Goal: Book appointment/travel/reservation

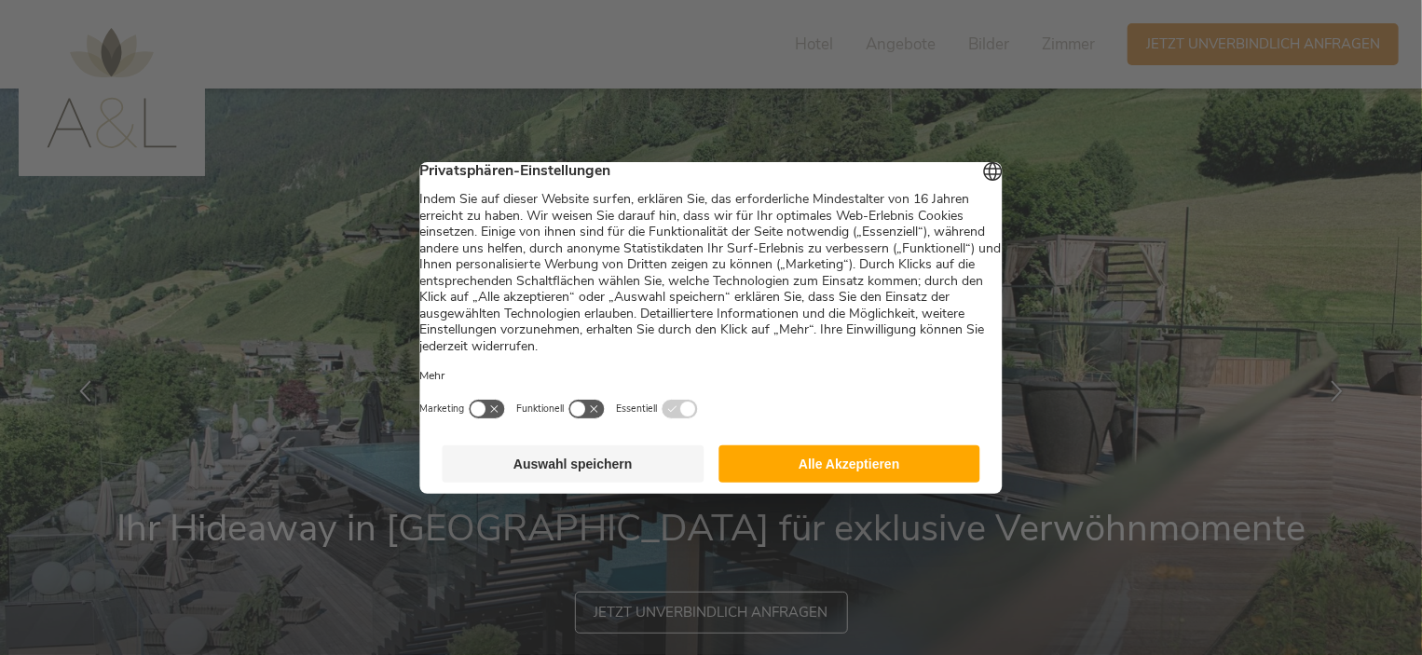
click at [648, 479] on button "Auswahl speichern" at bounding box center [574, 463] width 262 height 37
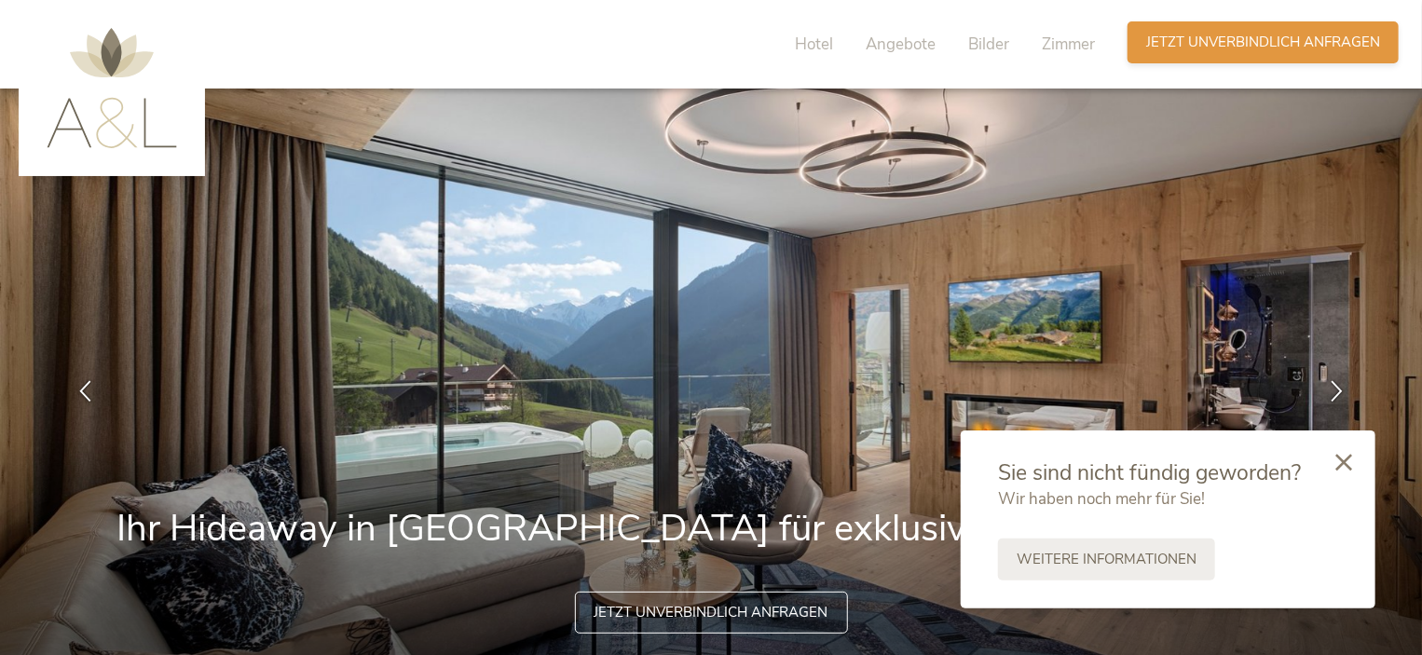
click at [1242, 42] on span "Jetzt unverbindlich anfragen" at bounding box center [1263, 43] width 234 height 20
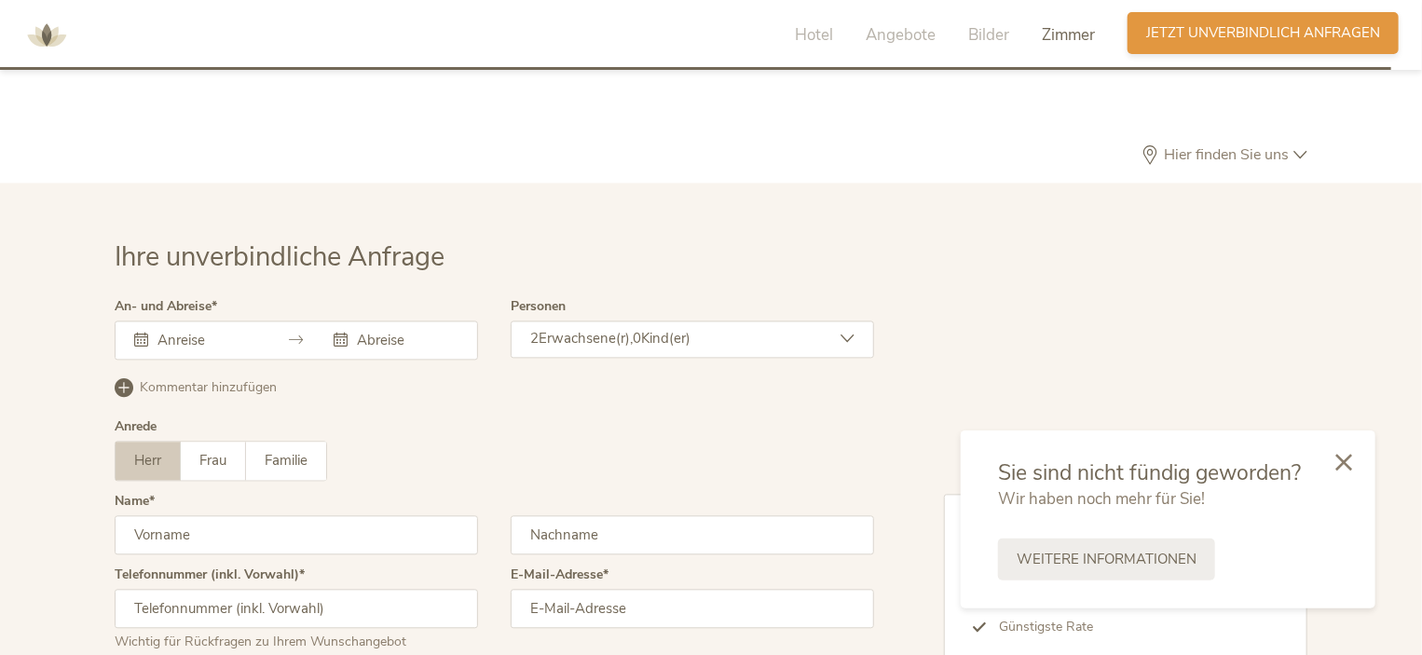
scroll to position [5492, 0]
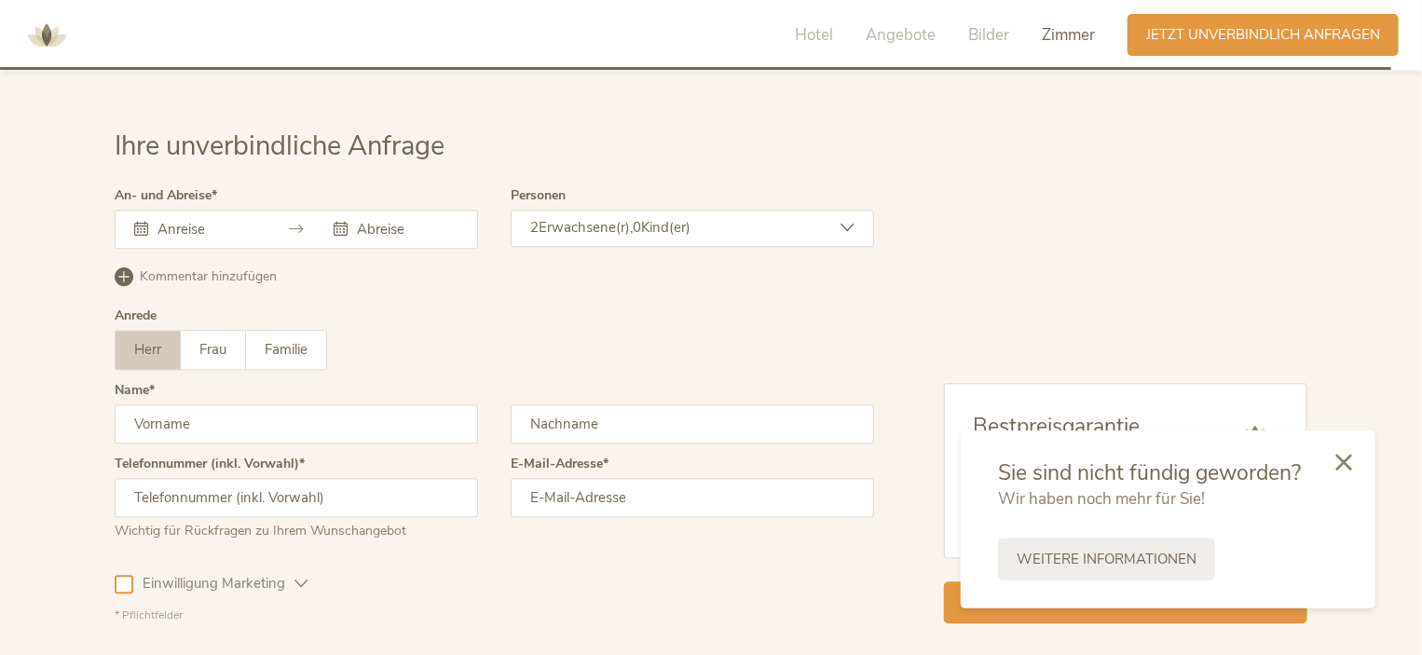
click at [762, 210] on div "2 Erwachsene(r), 0 Kind(er)" at bounding box center [692, 228] width 363 height 37
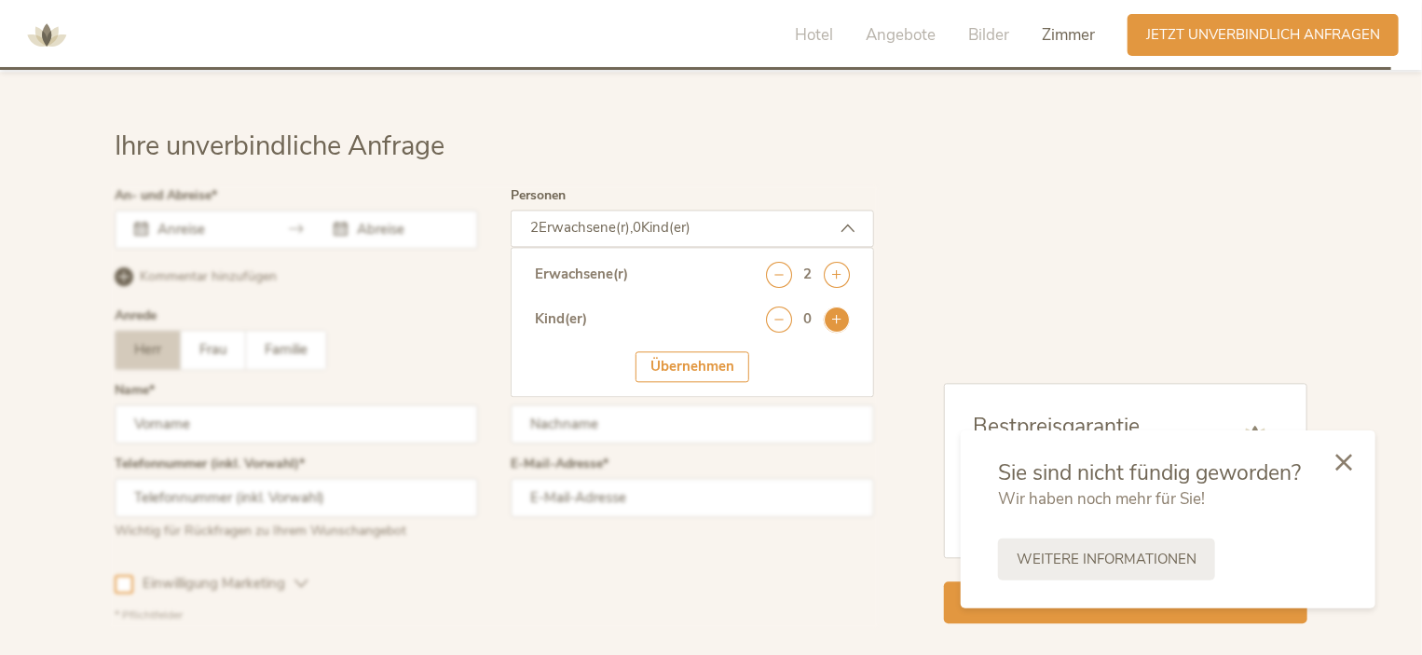
click at [832, 307] on icon at bounding box center [837, 320] width 26 height 26
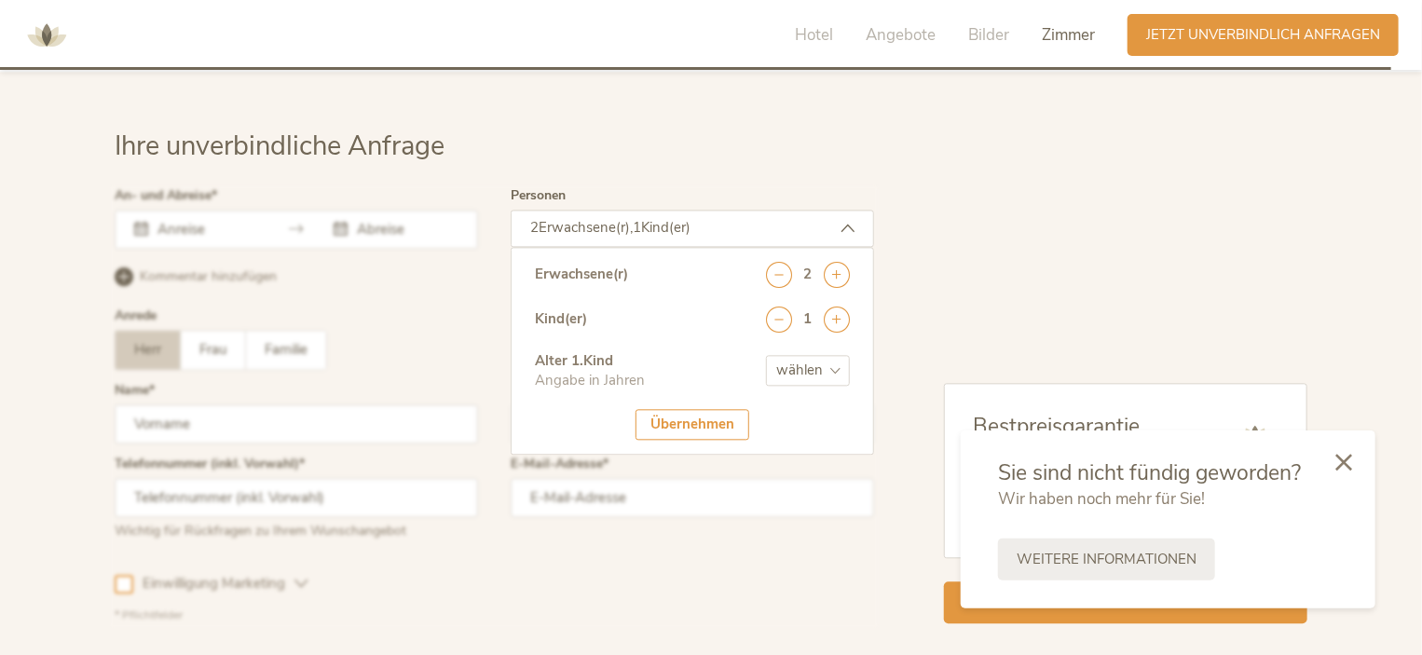
click at [802, 355] on select "wählen 0 1 2 3 4 5 6 7 8 9 10 11 12 13 14 15 16 17" at bounding box center [808, 370] width 84 height 31
select select "10"
click at [766, 355] on select "wählen 0 1 2 3 4 5 6 7 8 9 10 11 12 13 14 15 16 17" at bounding box center [808, 370] width 84 height 31
click at [682, 409] on div "Übernehmen" at bounding box center [692, 424] width 114 height 31
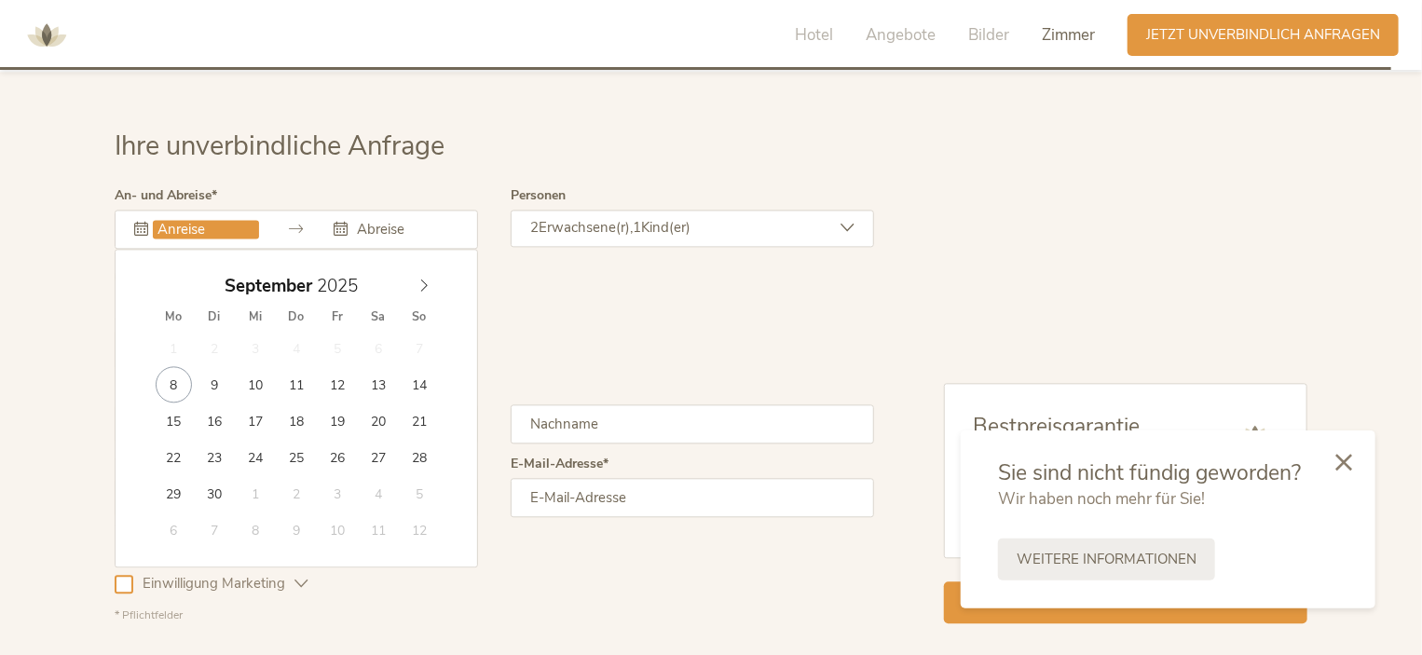
click at [183, 220] on input "text" at bounding box center [206, 229] width 106 height 19
click at [429, 279] on icon at bounding box center [423, 285] width 13 height 13
type input "[DATE]"
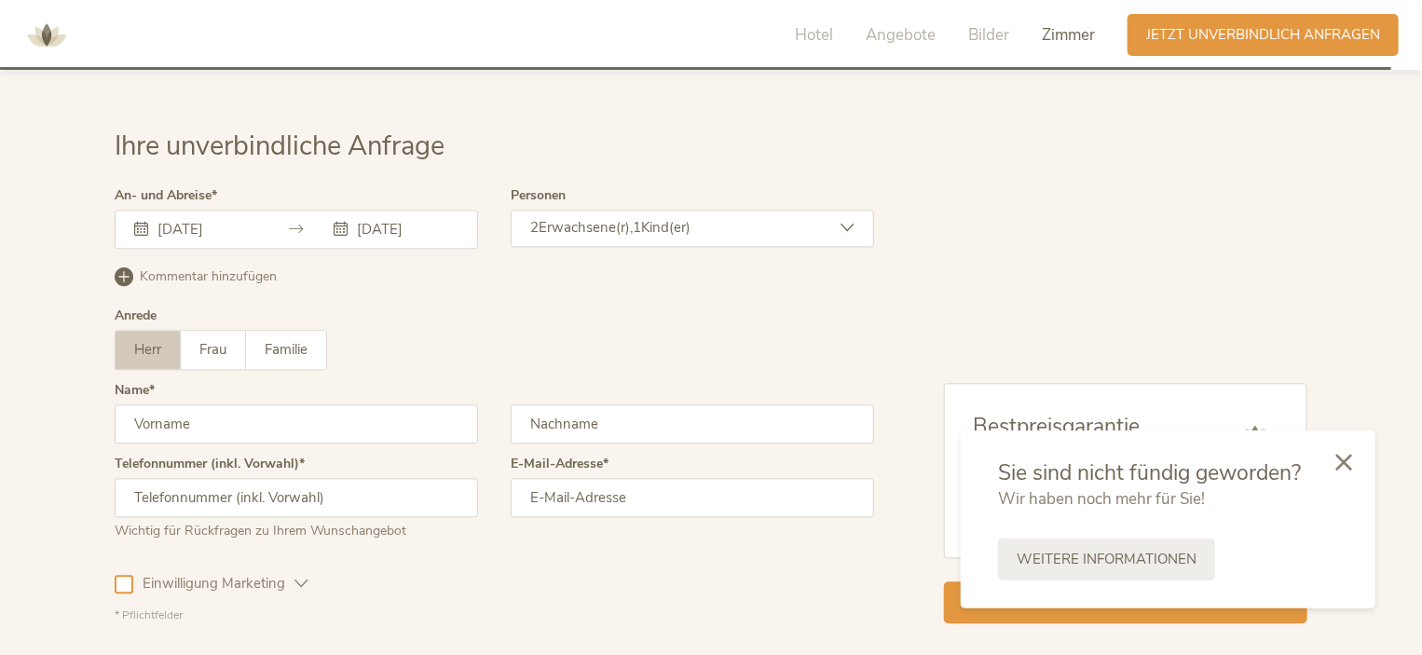
click at [146, 404] on input "text" at bounding box center [296, 423] width 363 height 39
type input "[PERSON_NAME]"
click at [546, 404] on input "text" at bounding box center [692, 423] width 363 height 39
type input "Habersatter"
click at [169, 478] on input "text" at bounding box center [296, 497] width 363 height 39
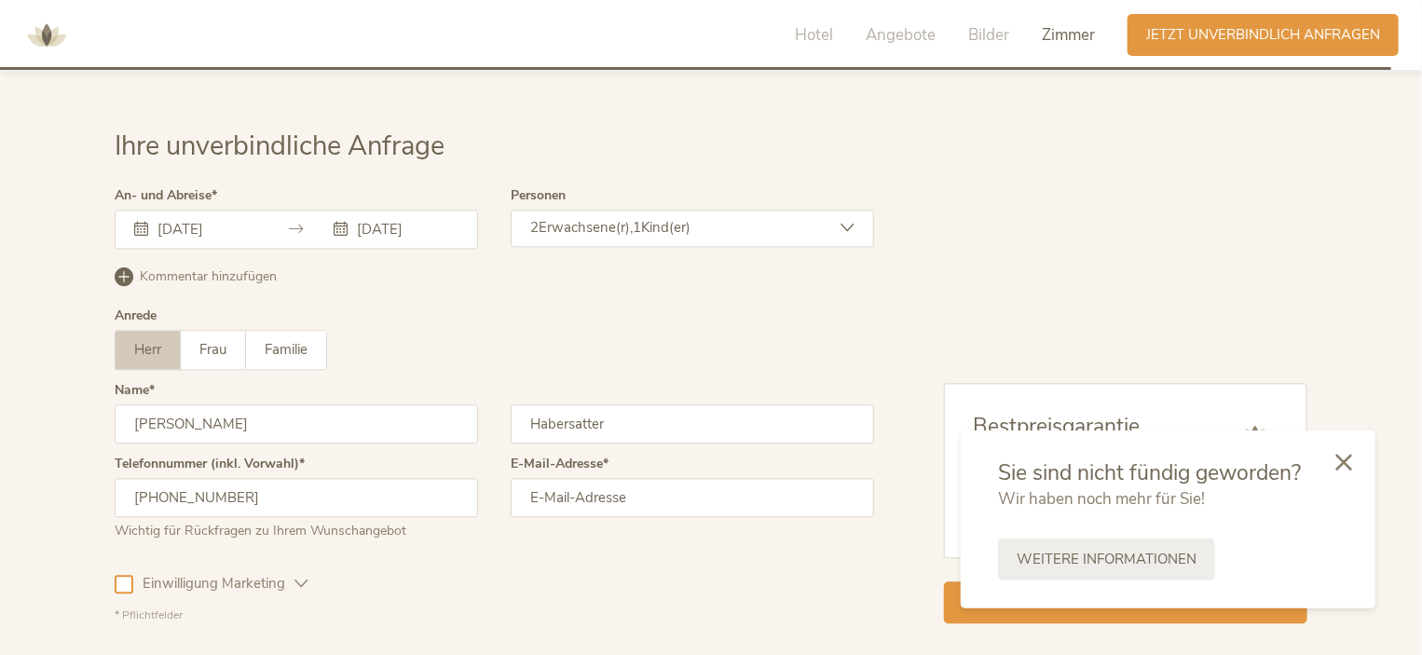
type input "[PHONE_NUMBER]"
click at [522, 478] on input "email" at bounding box center [692, 497] width 363 height 39
type input "[PERSON_NAME][EMAIL_ADDRESS][DOMAIN_NAME]"
click at [487, 553] on div "Einwilligung Marketing Einwilligung Profilierung" at bounding box center [494, 580] width 759 height 54
click at [1353, 461] on div at bounding box center [1343, 462] width 63 height 66
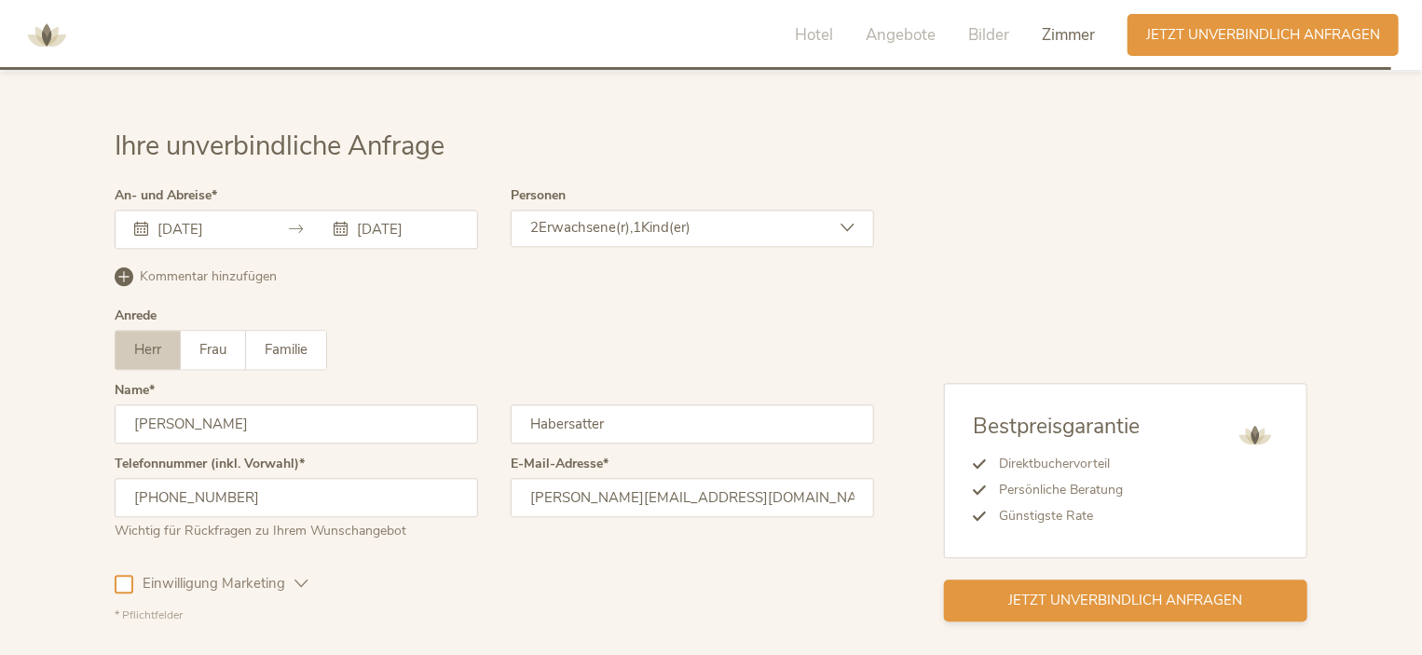
click at [1121, 591] on span "Jetzt unverbindlich anfragen" at bounding box center [1126, 601] width 234 height 20
